Goal: Navigation & Orientation: Find specific page/section

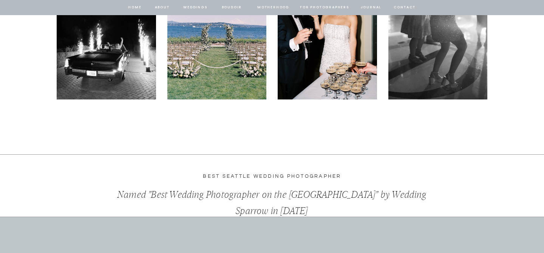
scroll to position [2401, 0]
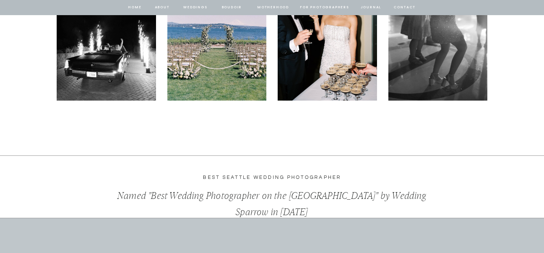
click at [195, 8] on nav "Weddings" at bounding box center [195, 7] width 26 height 7
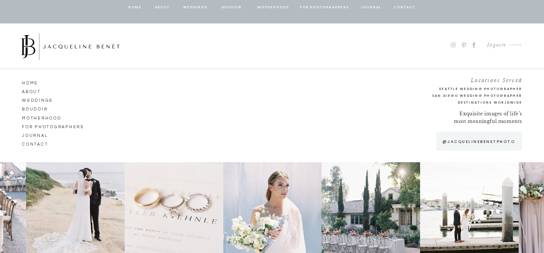
scroll to position [4096, 0]
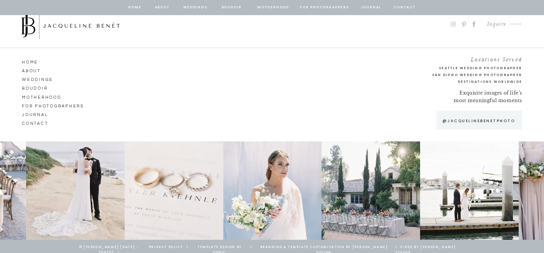
click at [42, 113] on nav "journal" at bounding box center [50, 113] width 56 height 7
